Goal: Download file/media

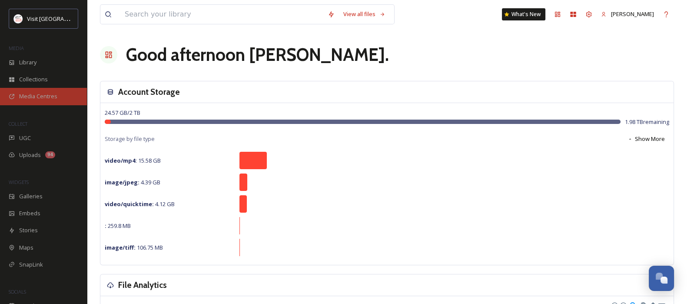
click at [16, 100] on div "Media Centres" at bounding box center [43, 96] width 87 height 17
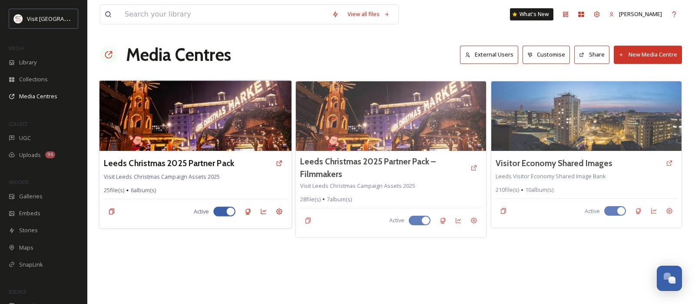
click at [154, 142] on img at bounding box center [196, 115] width 192 height 70
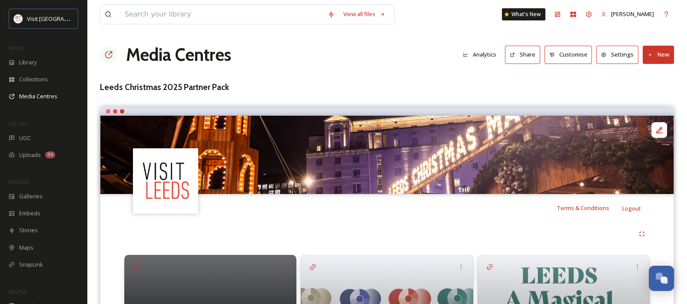
click at [408, 90] on h3 "Leeds Christmas 2025 Partner Pack" at bounding box center [387, 87] width 574 height 13
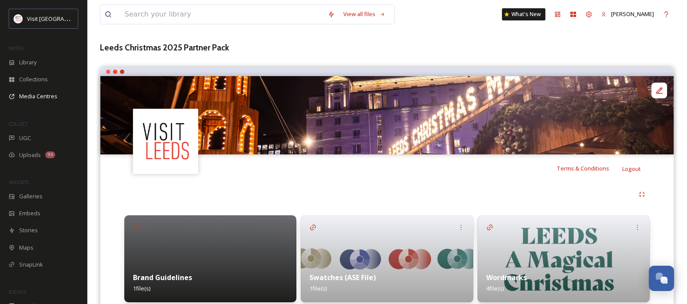
scroll to position [44, 0]
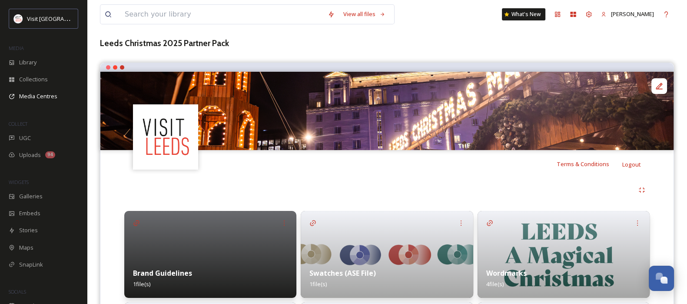
click at [427, 27] on div "View all files What's New [PERSON_NAME]" at bounding box center [387, 14] width 574 height 29
click at [148, 283] on span "1 file(s)" at bounding box center [141, 284] width 17 height 8
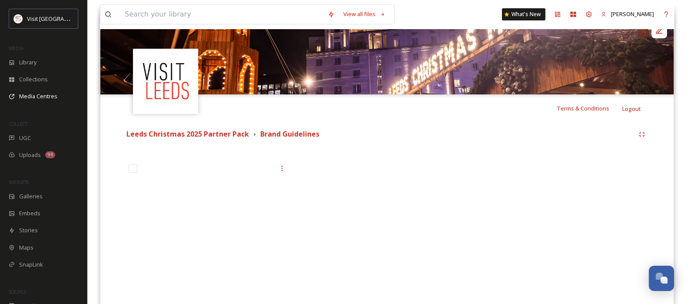
scroll to position [100, 0]
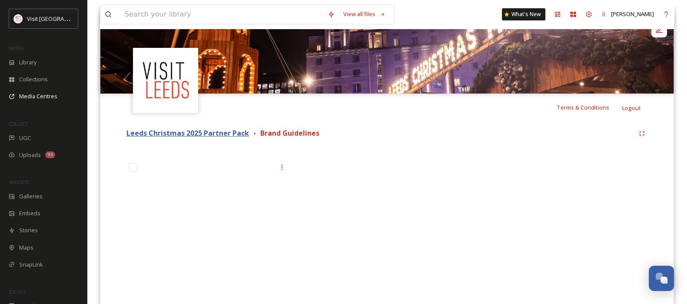
click at [224, 137] on strong "Leeds Christmas 2025 Partner Pack" at bounding box center [187, 133] width 123 height 10
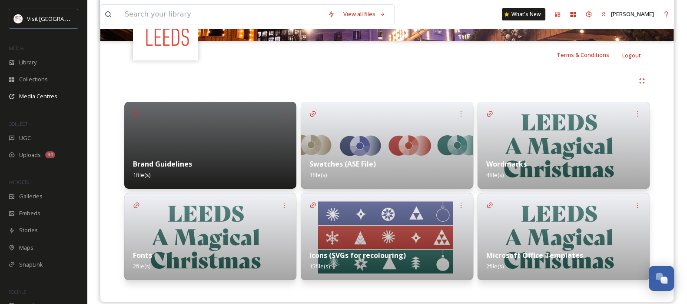
scroll to position [163, 0]
